Goal: Register for event/course

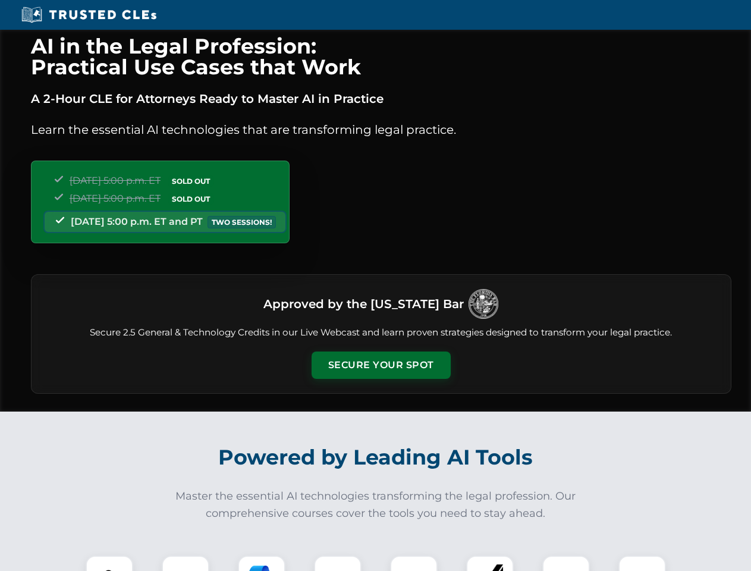
click at [380, 365] on button "Secure Your Spot" at bounding box center [381, 364] width 139 height 27
click at [109, 563] on img at bounding box center [109, 579] width 34 height 34
click at [185, 563] on div at bounding box center [186, 579] width 48 height 48
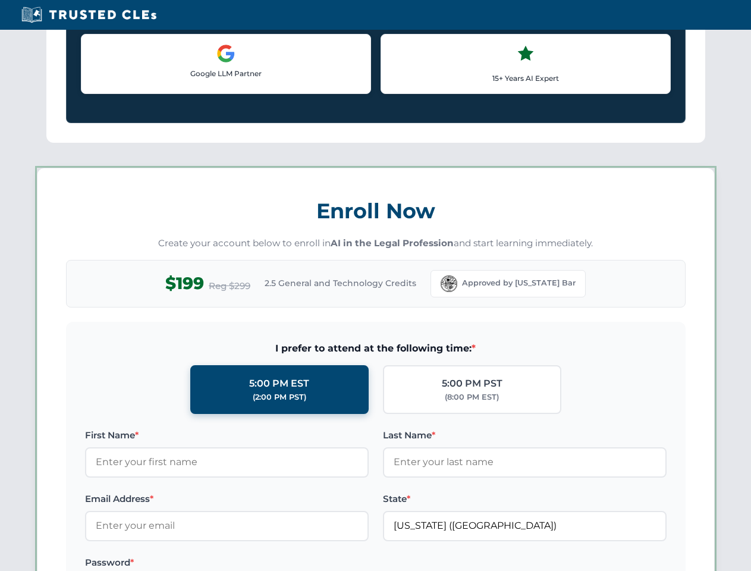
click at [338, 563] on label "Password *" at bounding box center [227, 562] width 284 height 14
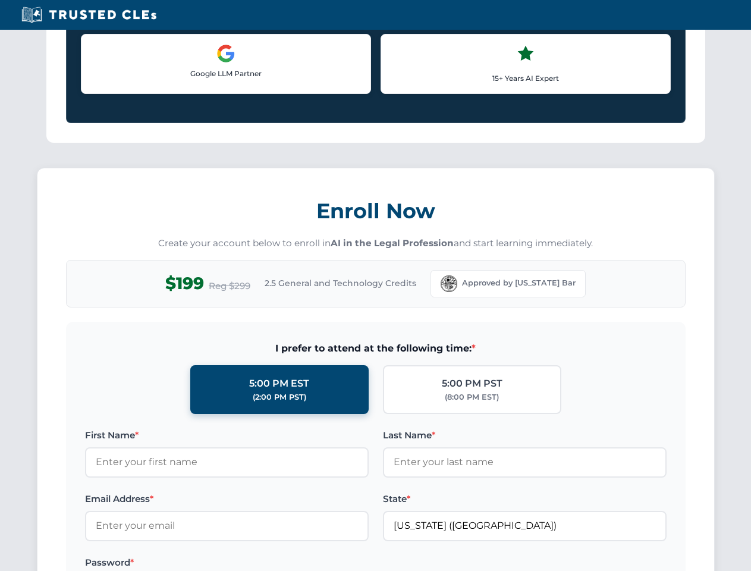
scroll to position [1167, 0]
